Goal: Check status: Check status

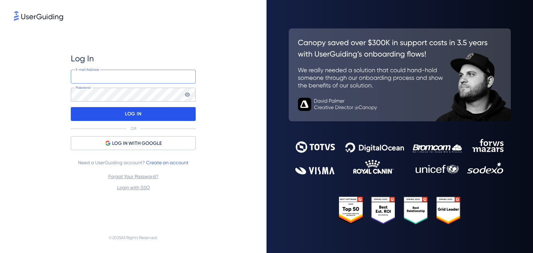
type input "[PERSON_NAME][EMAIL_ADDRESS][DOMAIN_NAME]"
click at [159, 114] on div "LOG IN" at bounding box center [133, 114] width 125 height 14
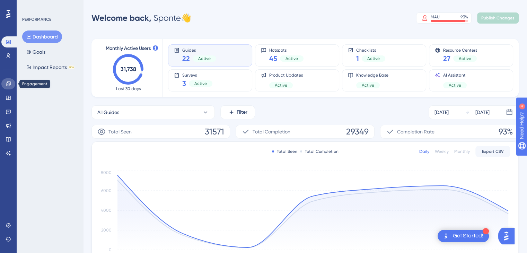
click at [7, 85] on icon at bounding box center [9, 84] width 6 height 6
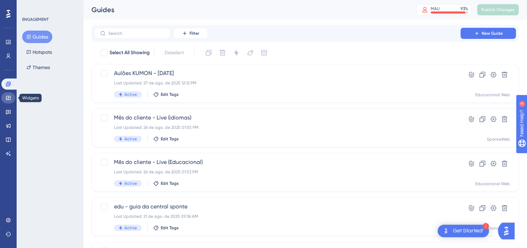
click at [10, 98] on icon at bounding box center [8, 98] width 5 height 4
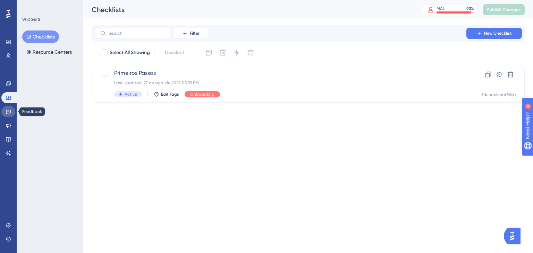
click at [8, 112] on icon at bounding box center [8, 112] width 5 height 5
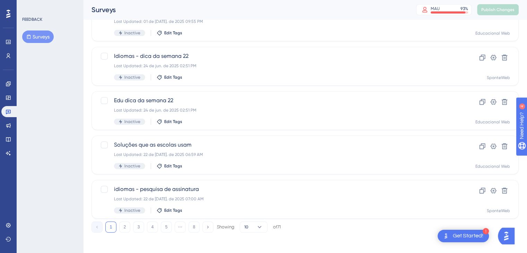
scroll to position [285, 0]
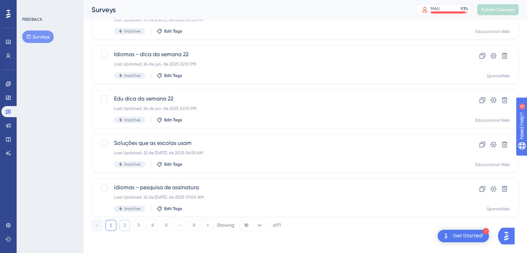
click at [127, 224] on button "2" at bounding box center [124, 225] width 11 height 11
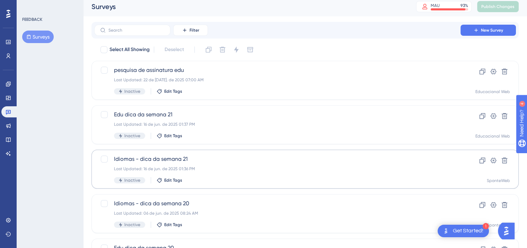
scroll to position [0, 0]
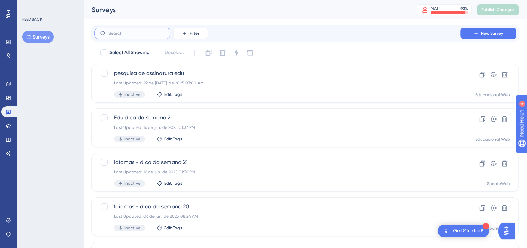
click at [135, 32] on input "text" at bounding box center [137, 33] width 56 height 5
click at [193, 35] on span "Filter" at bounding box center [195, 34] width 10 height 6
click at [198, 93] on div "Status Status" at bounding box center [197, 95] width 28 height 14
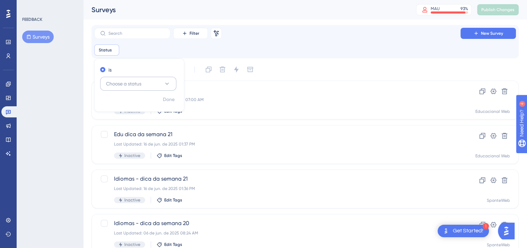
click at [131, 85] on span "Choose a status" at bounding box center [123, 83] width 35 height 8
click at [125, 102] on div "Active Active" at bounding box center [138, 105] width 56 height 14
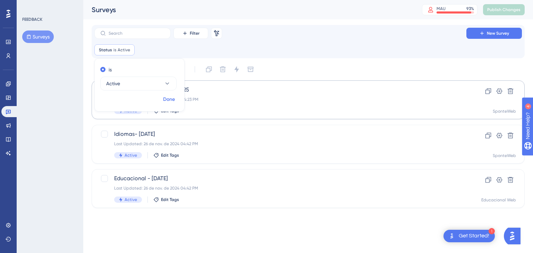
drag, startPoint x: 173, startPoint y: 98, endPoint x: 181, endPoint y: 99, distance: 8.4
click at [173, 98] on span "Done" at bounding box center [169, 99] width 12 height 8
click at [166, 138] on span "Idiomas- [DATE]" at bounding box center [280, 134] width 332 height 8
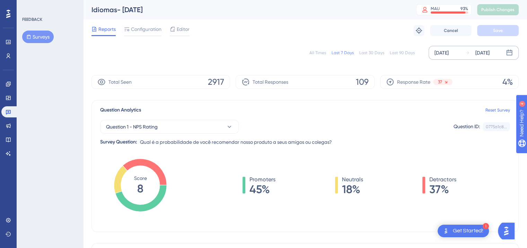
click at [510, 52] on icon at bounding box center [509, 52] width 7 height 7
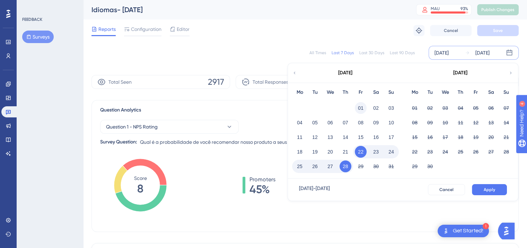
click at [363, 105] on button "01" at bounding box center [361, 108] width 12 height 12
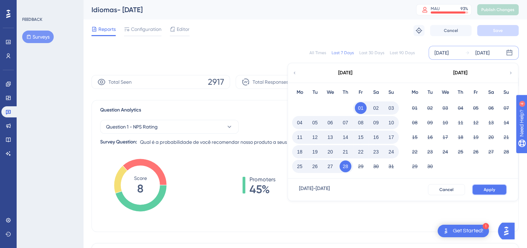
click at [494, 189] on span "Apply" at bounding box center [489, 190] width 11 height 6
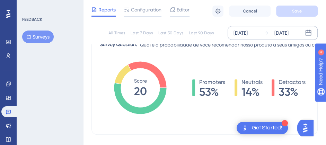
scroll to position [99, 0]
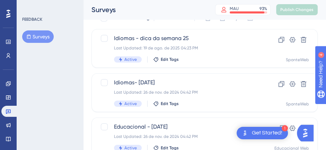
scroll to position [80, 0]
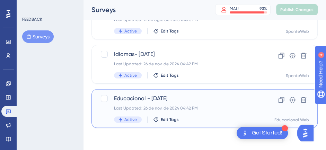
click at [152, 100] on span "Educacional - [DATE]" at bounding box center [177, 99] width 126 height 8
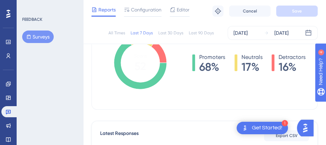
scroll to position [104, 0]
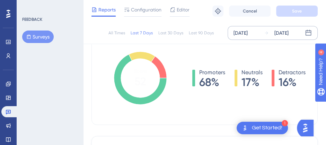
click at [308, 31] on icon at bounding box center [308, 32] width 7 height 7
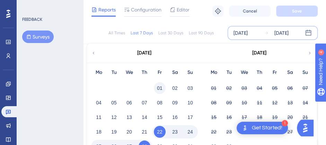
click at [159, 87] on button "01" at bounding box center [160, 88] width 12 height 12
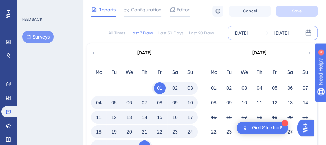
scroll to position [277, 0]
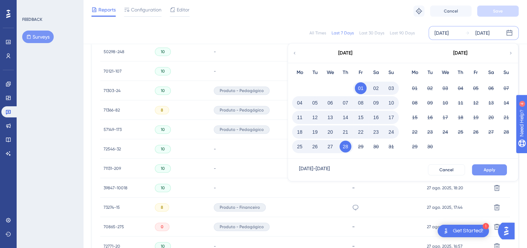
click at [484, 168] on span "Apply" at bounding box center [489, 170] width 11 height 6
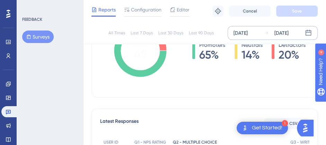
scroll to position [104, 0]
